Goal: Navigation & Orientation: Go to known website

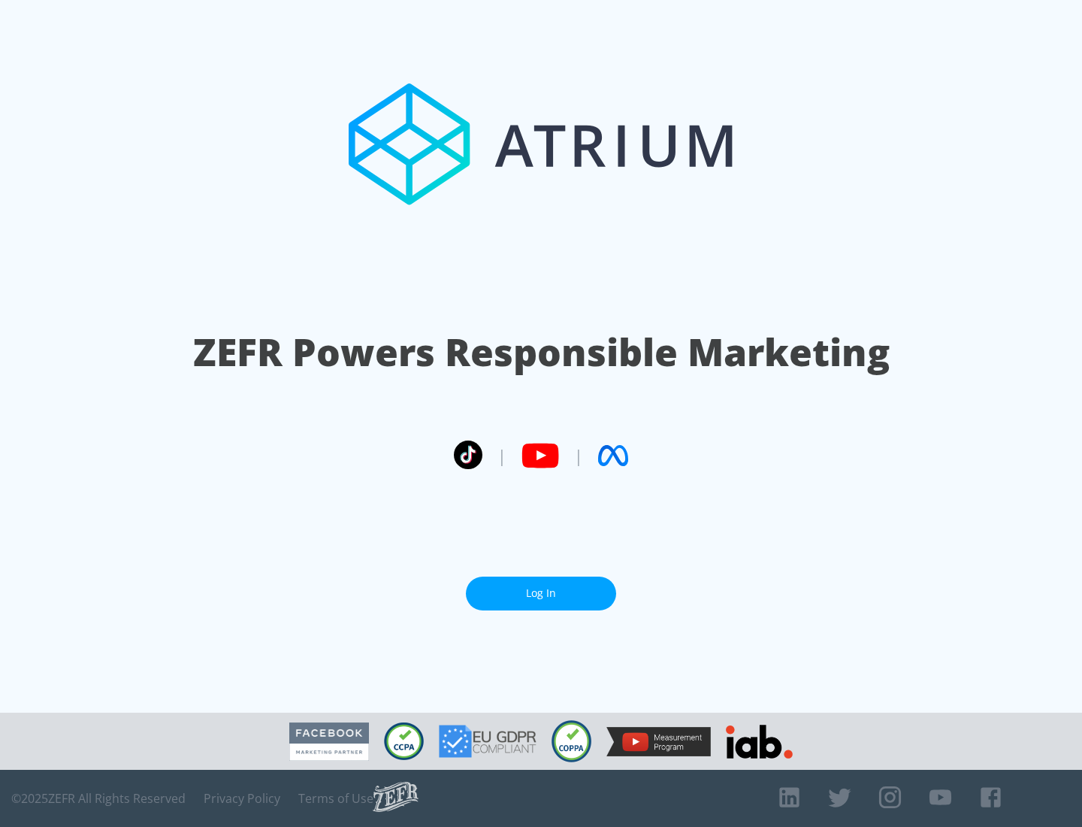
click at [541, 593] on link "Log In" at bounding box center [541, 594] width 150 height 34
